Goal: Information Seeking & Learning: Learn about a topic

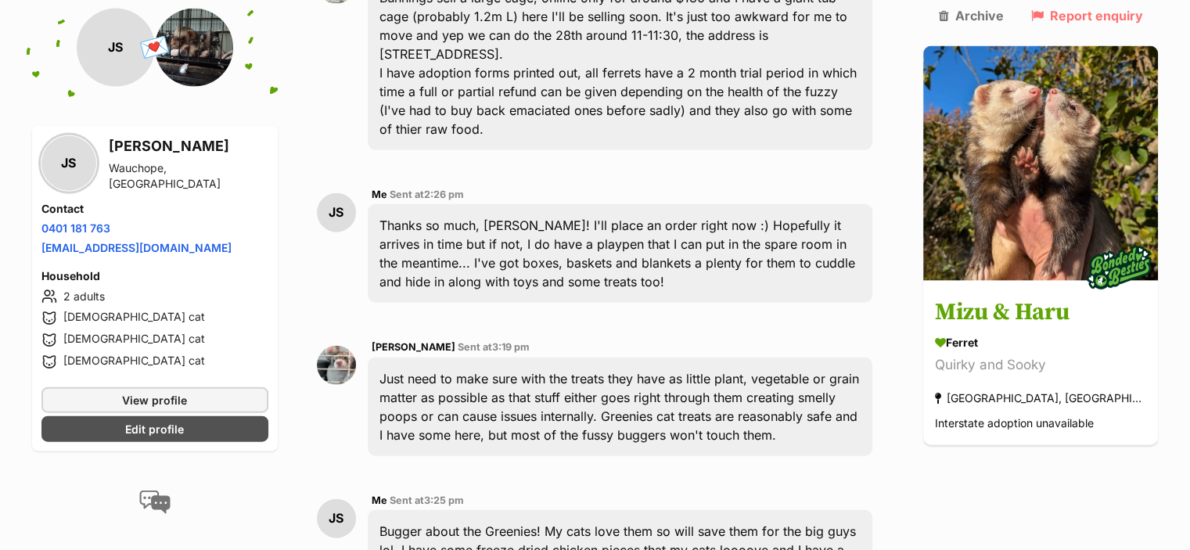
scroll to position [3534, 0]
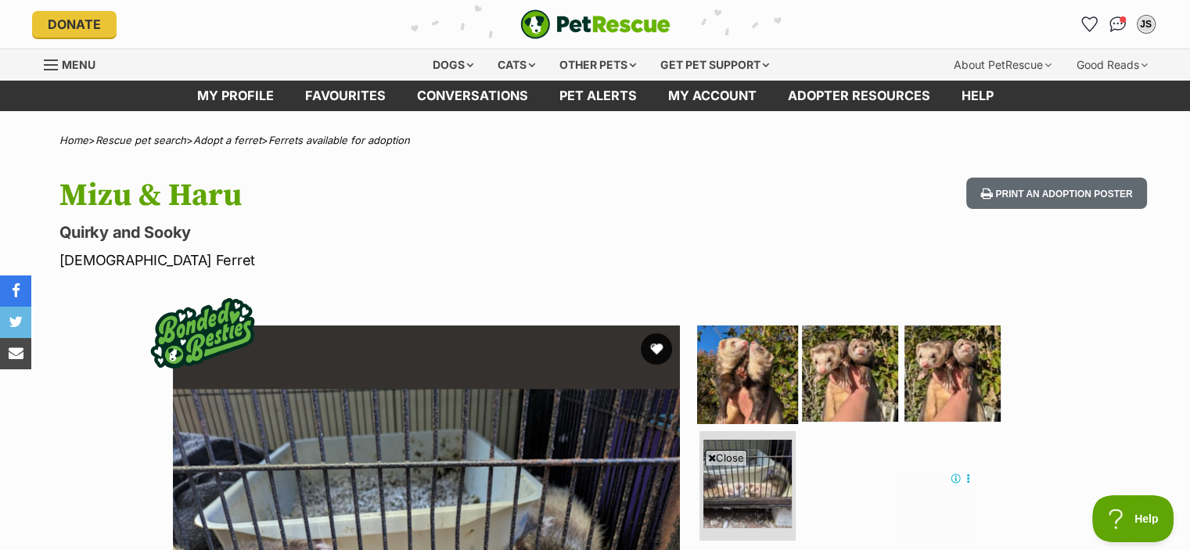
scroll to position [235, 0]
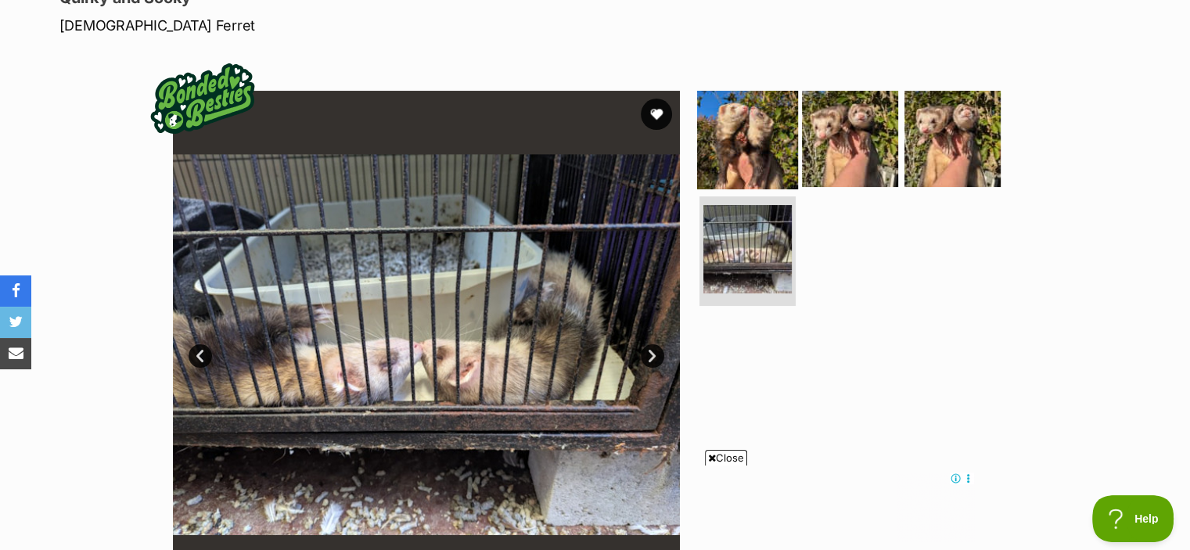
click at [761, 141] on img at bounding box center [747, 138] width 101 height 101
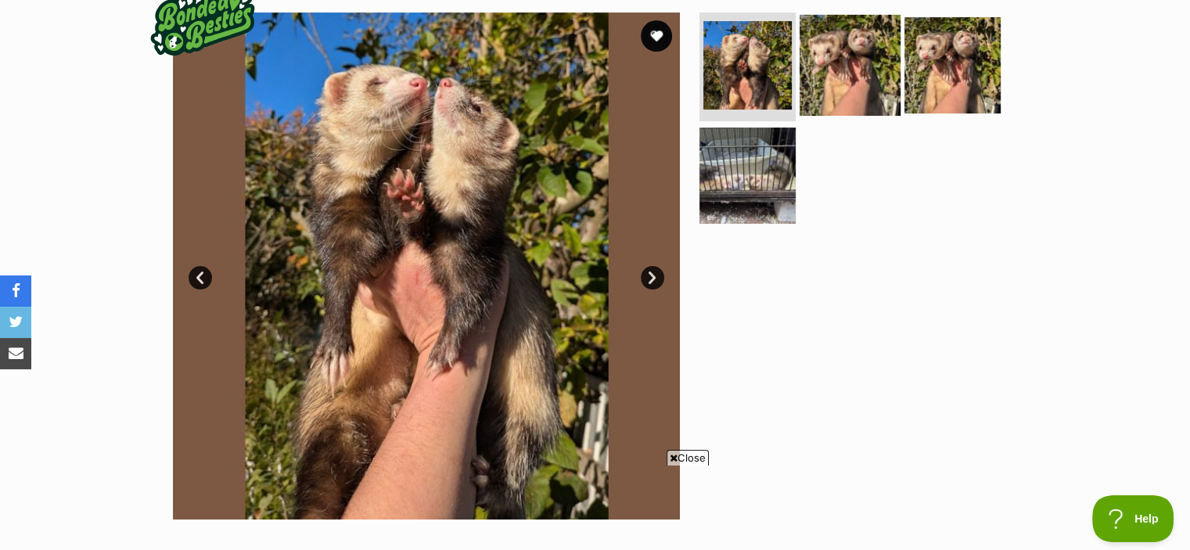
scroll to position [0, 0]
click at [849, 65] on img at bounding box center [849, 64] width 101 height 101
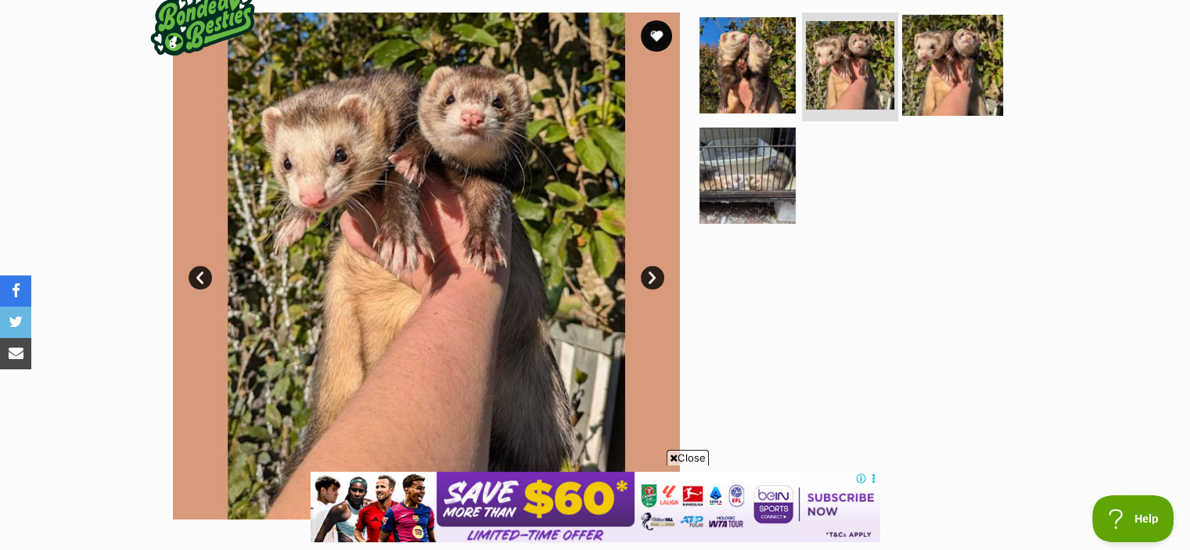
click at [965, 48] on img at bounding box center [952, 64] width 101 height 101
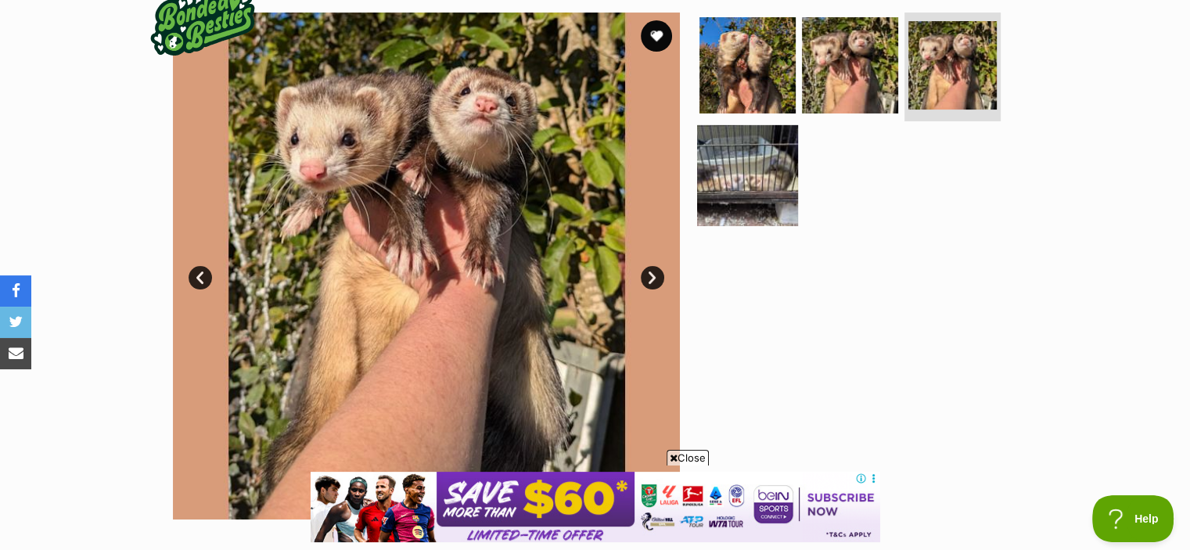
click at [745, 170] on img at bounding box center [747, 175] width 101 height 101
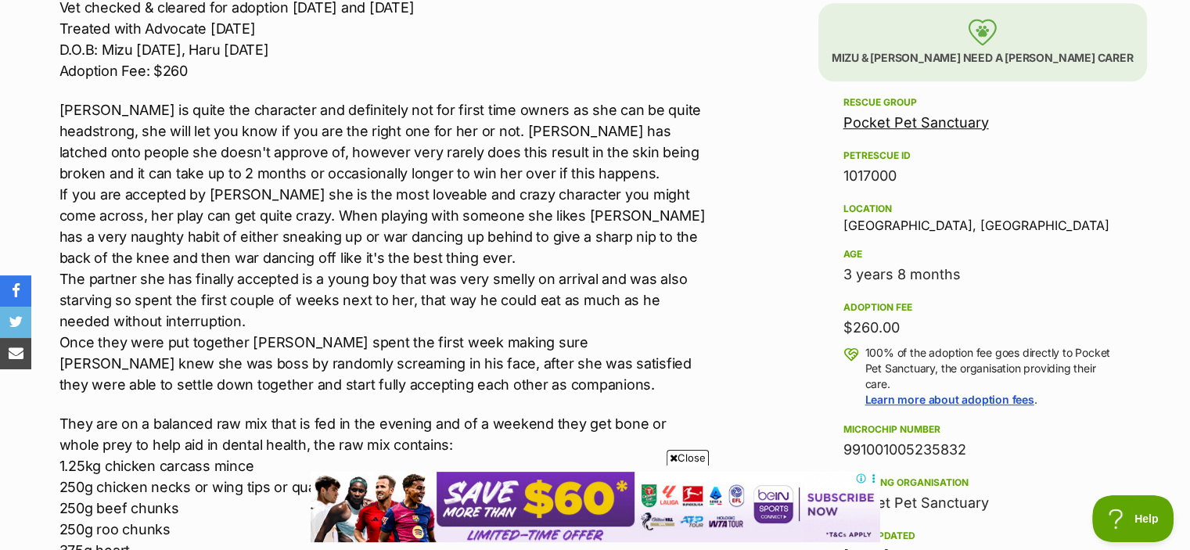
scroll to position [939, 0]
click at [929, 120] on link "Pocket Pet Sanctuary" at bounding box center [915, 122] width 145 height 16
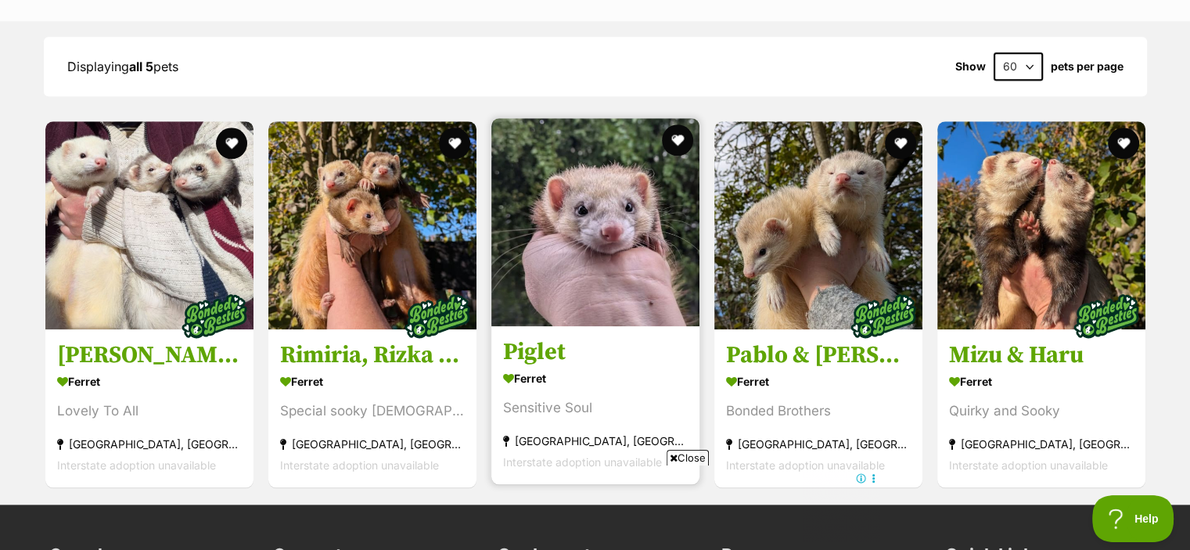
click at [667, 239] on img at bounding box center [595, 222] width 208 height 208
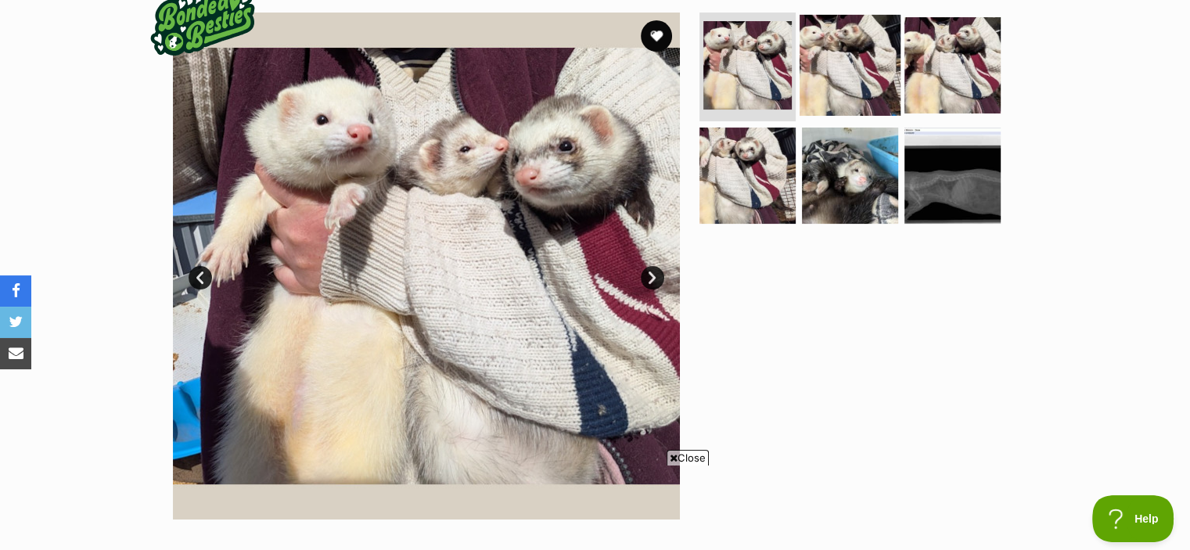
click at [885, 52] on img at bounding box center [849, 64] width 101 height 101
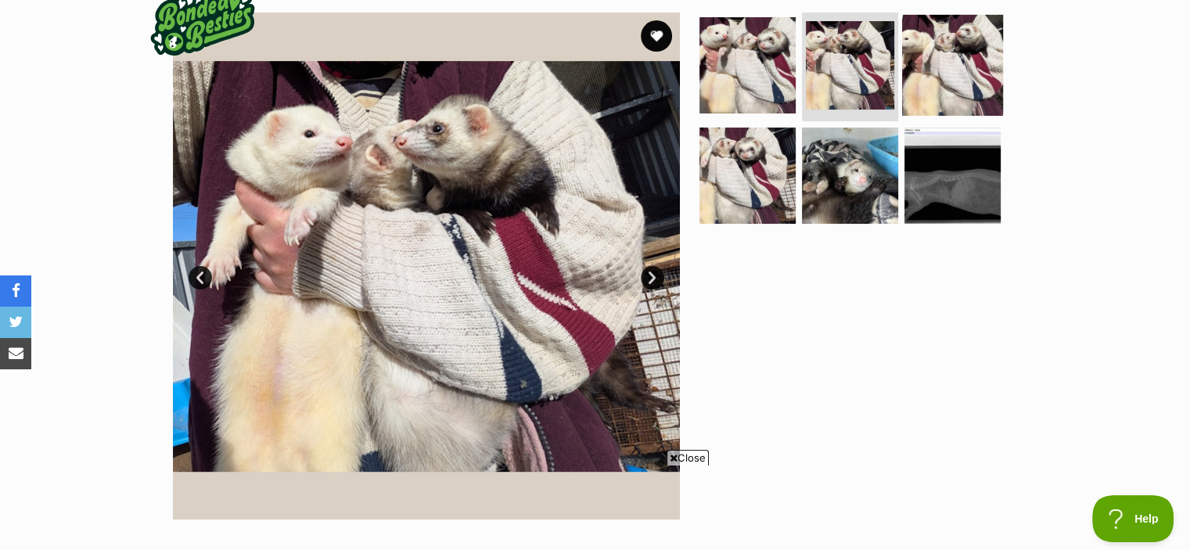
click at [926, 52] on img at bounding box center [952, 64] width 101 height 101
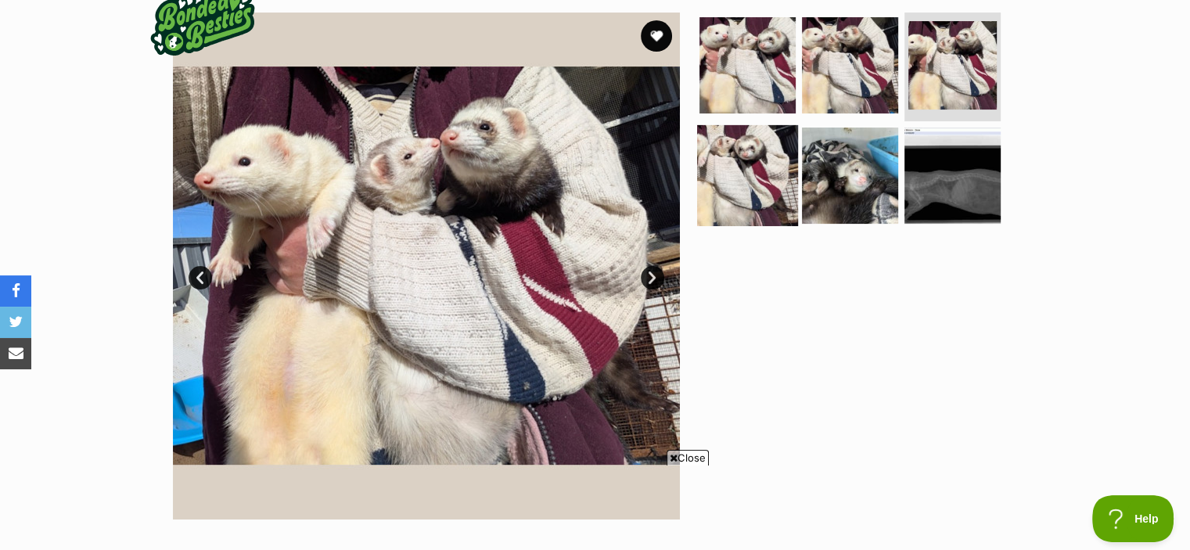
click at [756, 185] on img at bounding box center [747, 175] width 101 height 101
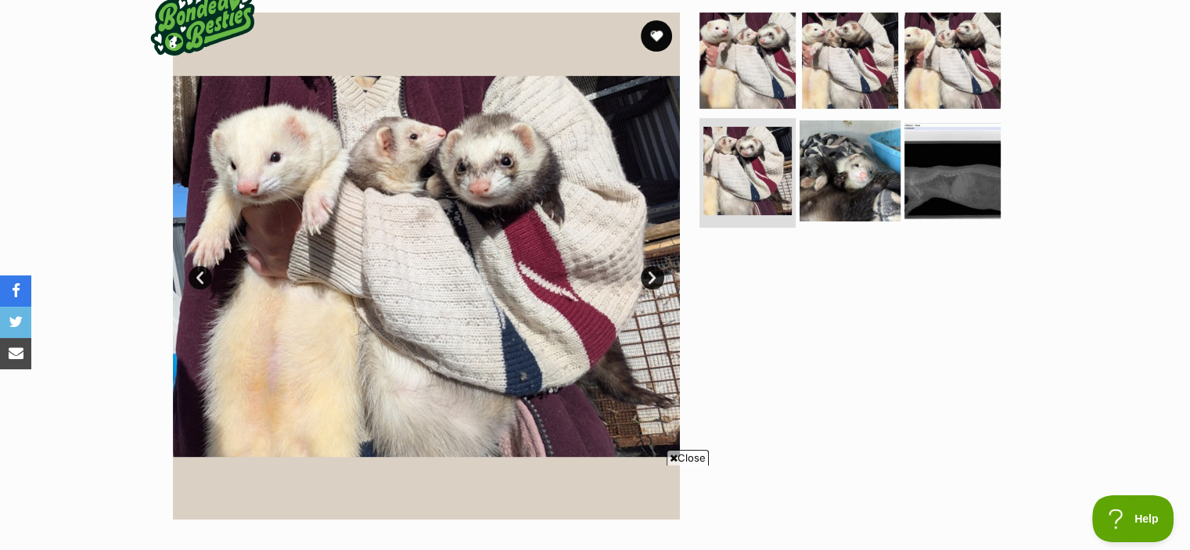
click at [823, 178] on img at bounding box center [849, 170] width 101 height 101
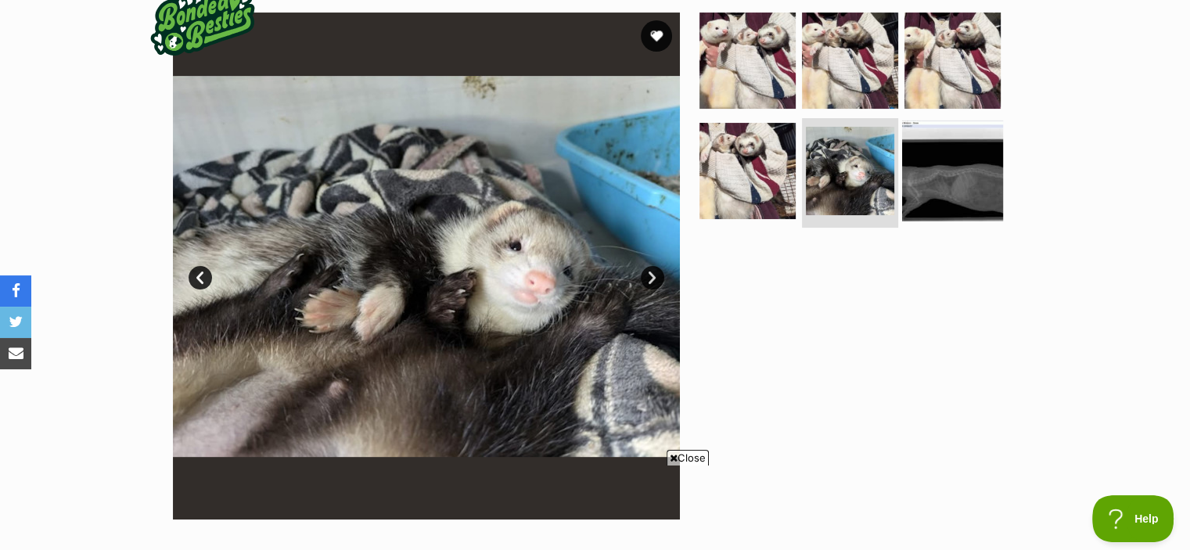
click at [921, 171] on img at bounding box center [952, 170] width 101 height 101
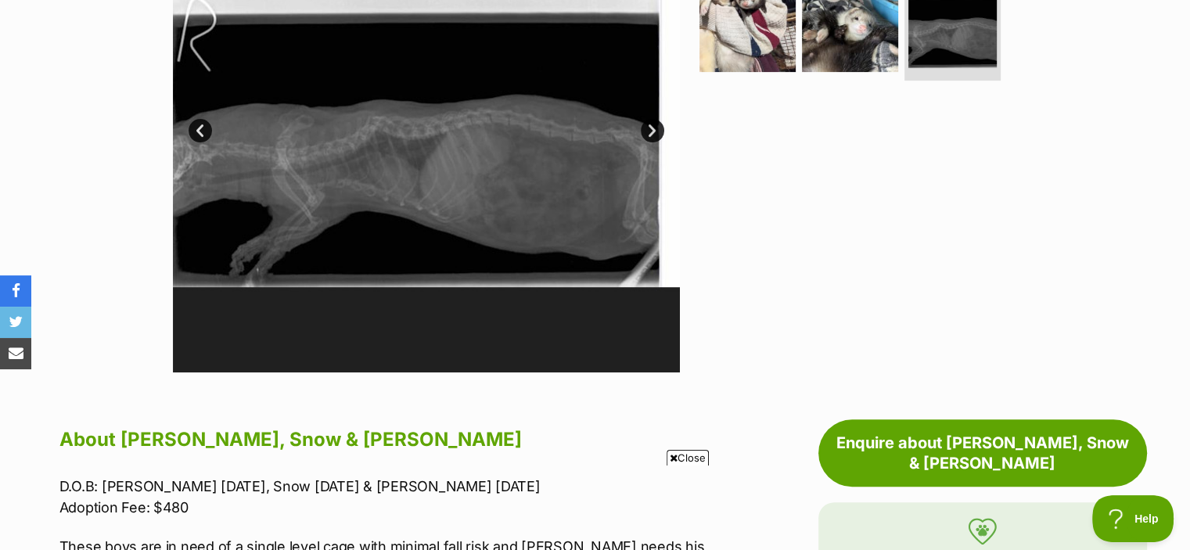
scroll to position [469, 0]
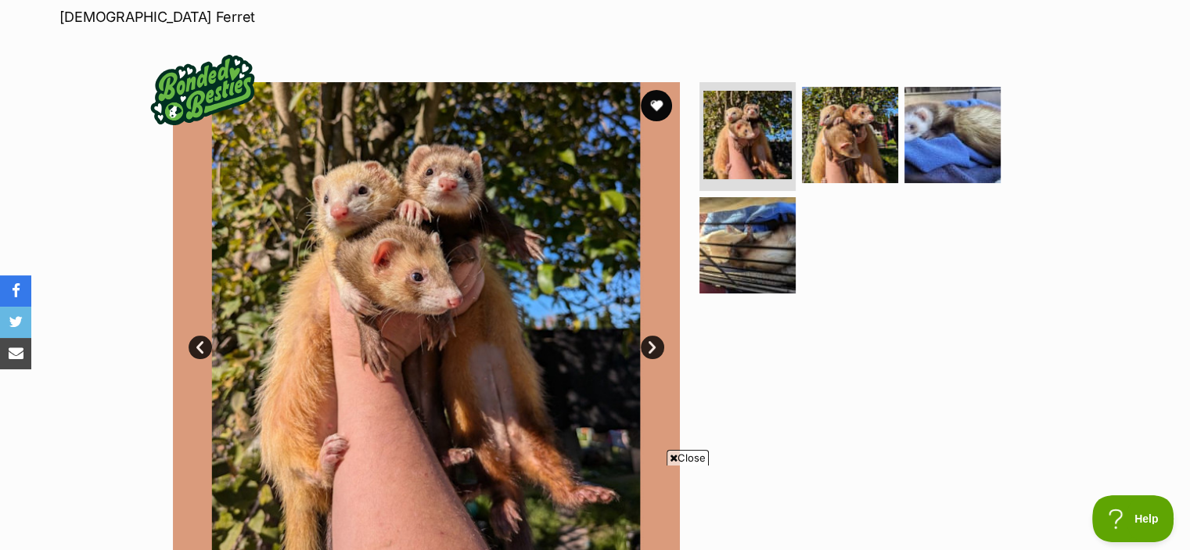
scroll to position [313, 0]
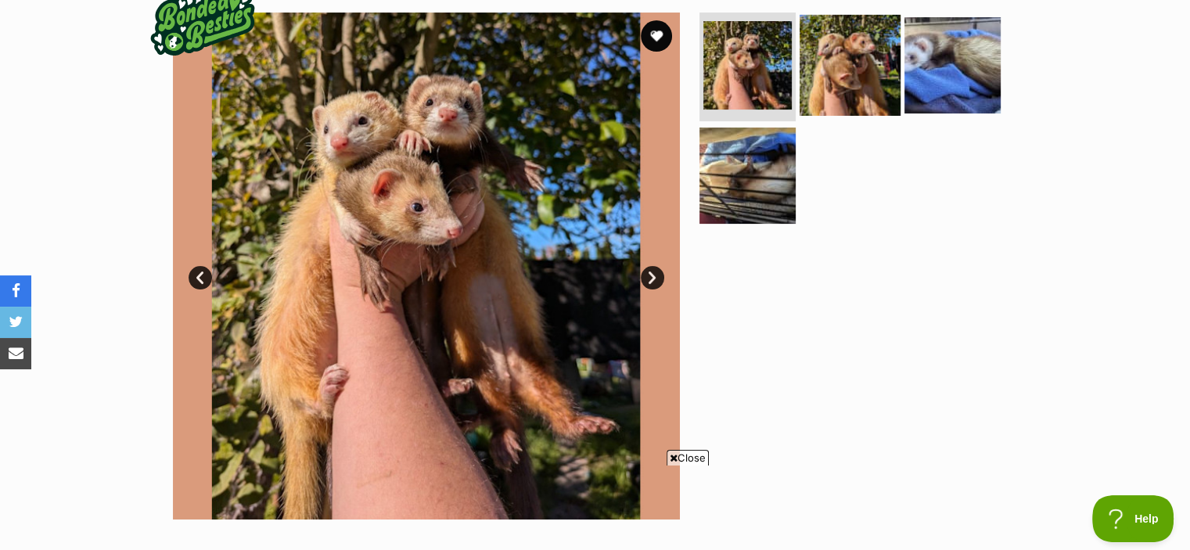
click at [852, 59] on img at bounding box center [849, 64] width 101 height 101
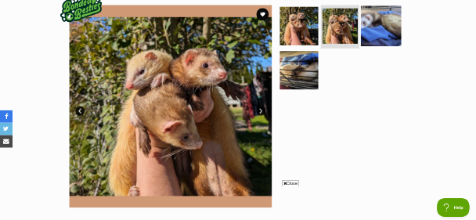
scroll to position [0, 0]
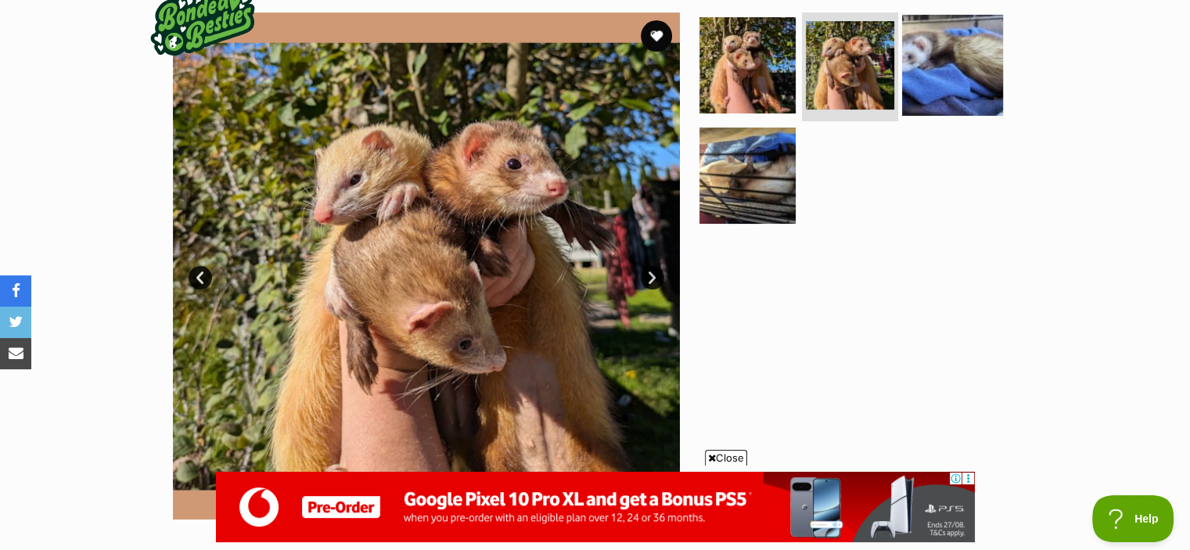
click at [957, 43] on img at bounding box center [952, 64] width 101 height 101
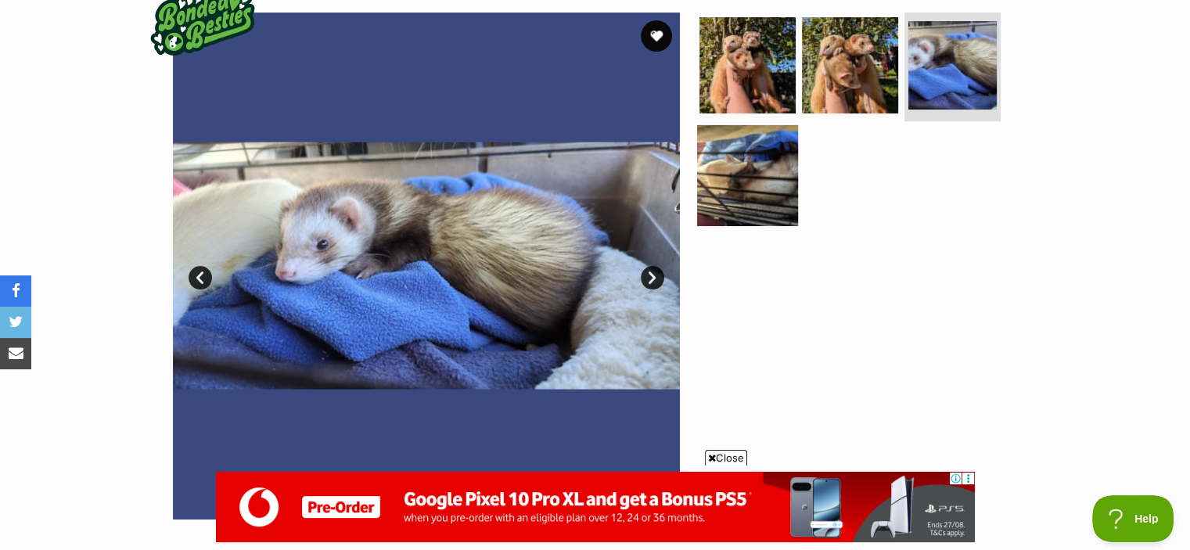
click at [743, 185] on img at bounding box center [747, 175] width 101 height 101
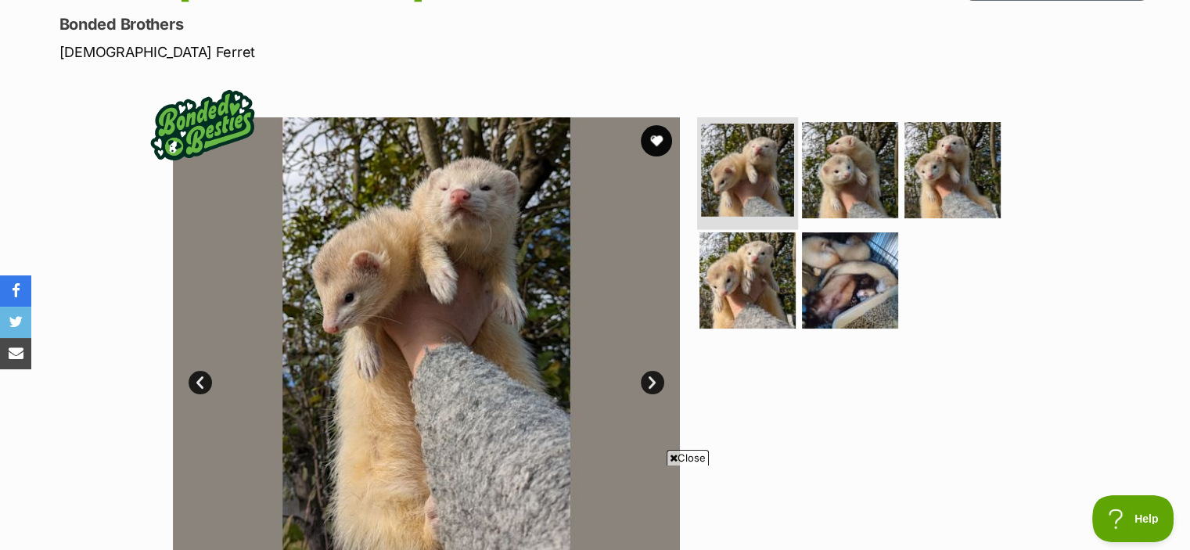
scroll to position [235, 0]
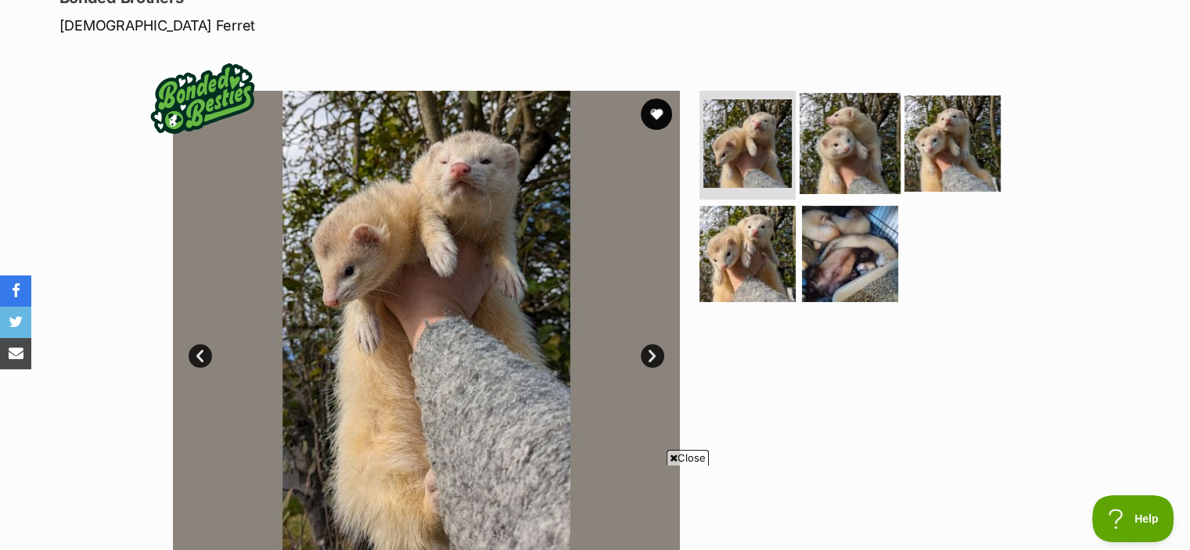
click at [839, 136] on img at bounding box center [849, 142] width 101 height 101
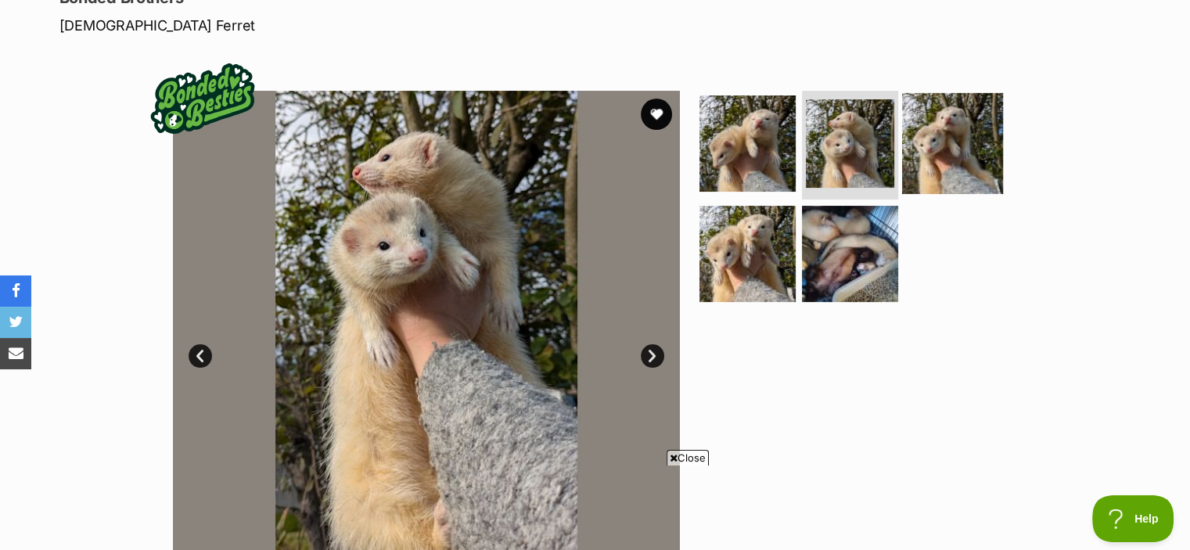
scroll to position [0, 0]
click at [934, 125] on img at bounding box center [952, 142] width 101 height 101
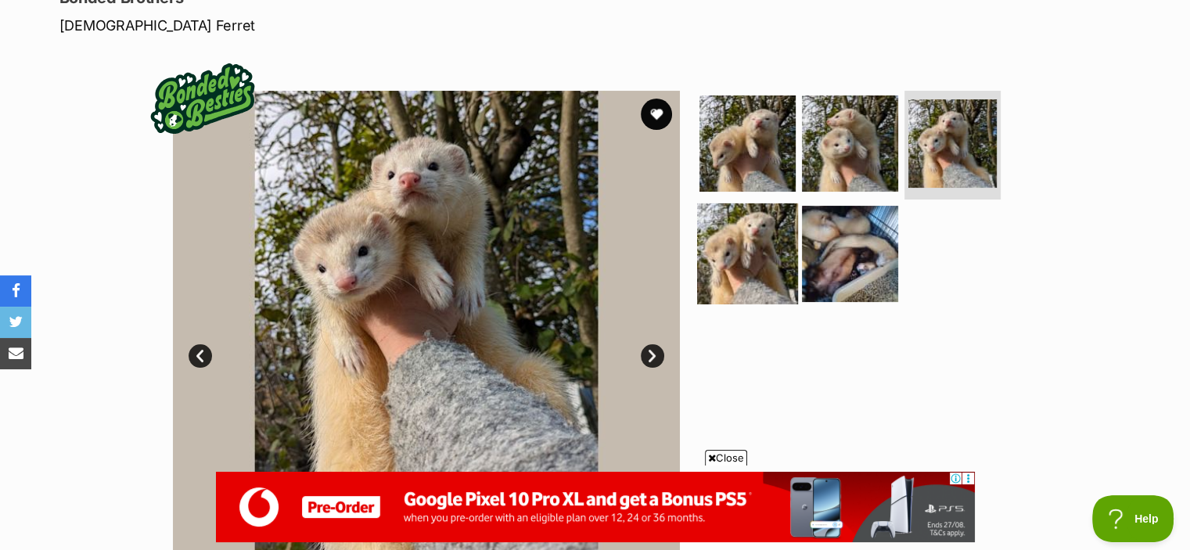
click at [769, 254] on img at bounding box center [747, 253] width 101 height 101
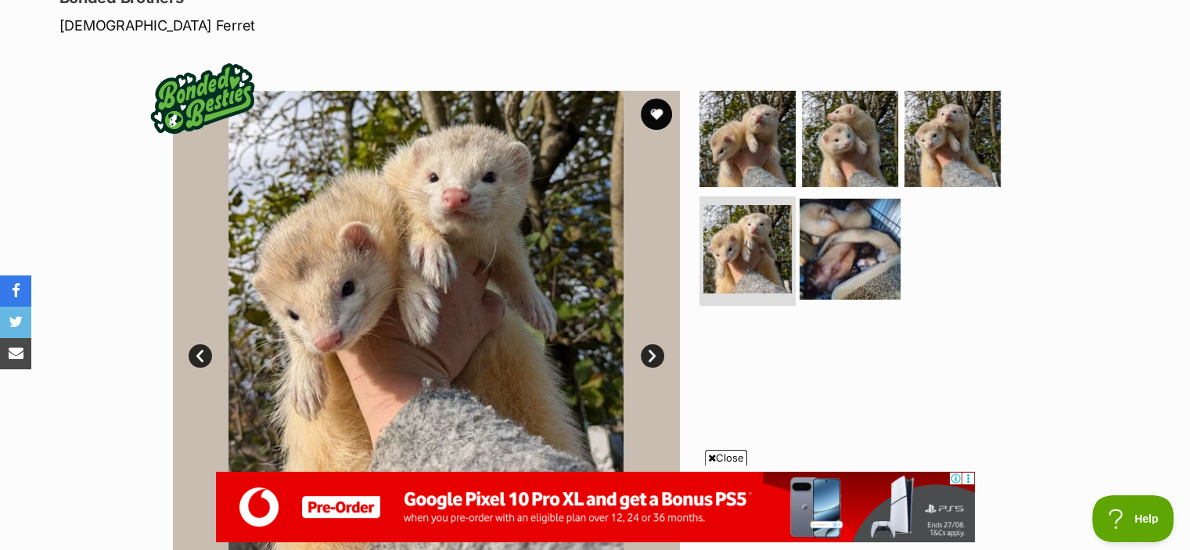
click at [867, 261] on img at bounding box center [849, 249] width 101 height 101
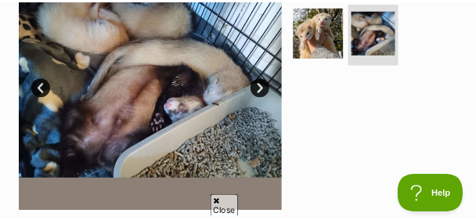
scroll to position [391, 0]
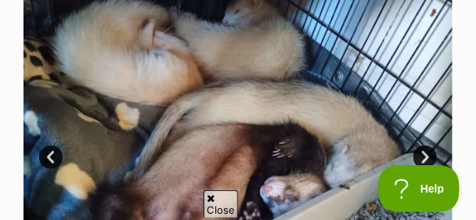
click at [211, 199] on icon at bounding box center [211, 198] width 8 height 10
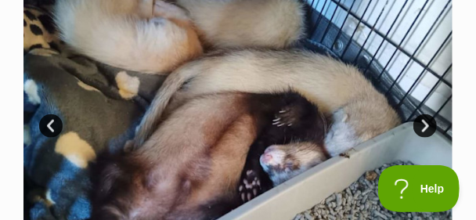
scroll to position [0, 0]
